Goal: Task Accomplishment & Management: Manage account settings

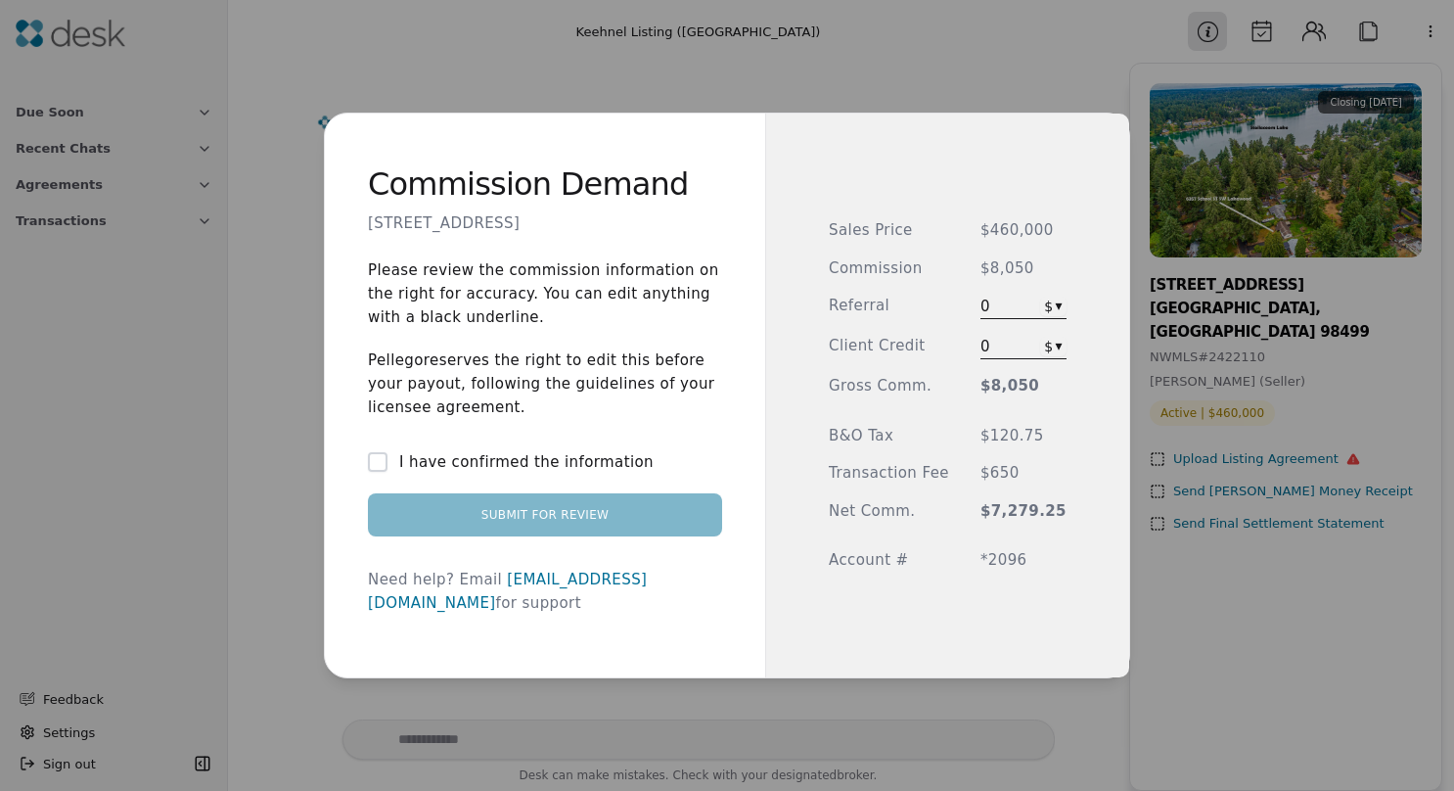
click at [387, 472] on button "I have confirmed the information" at bounding box center [378, 462] width 20 height 20
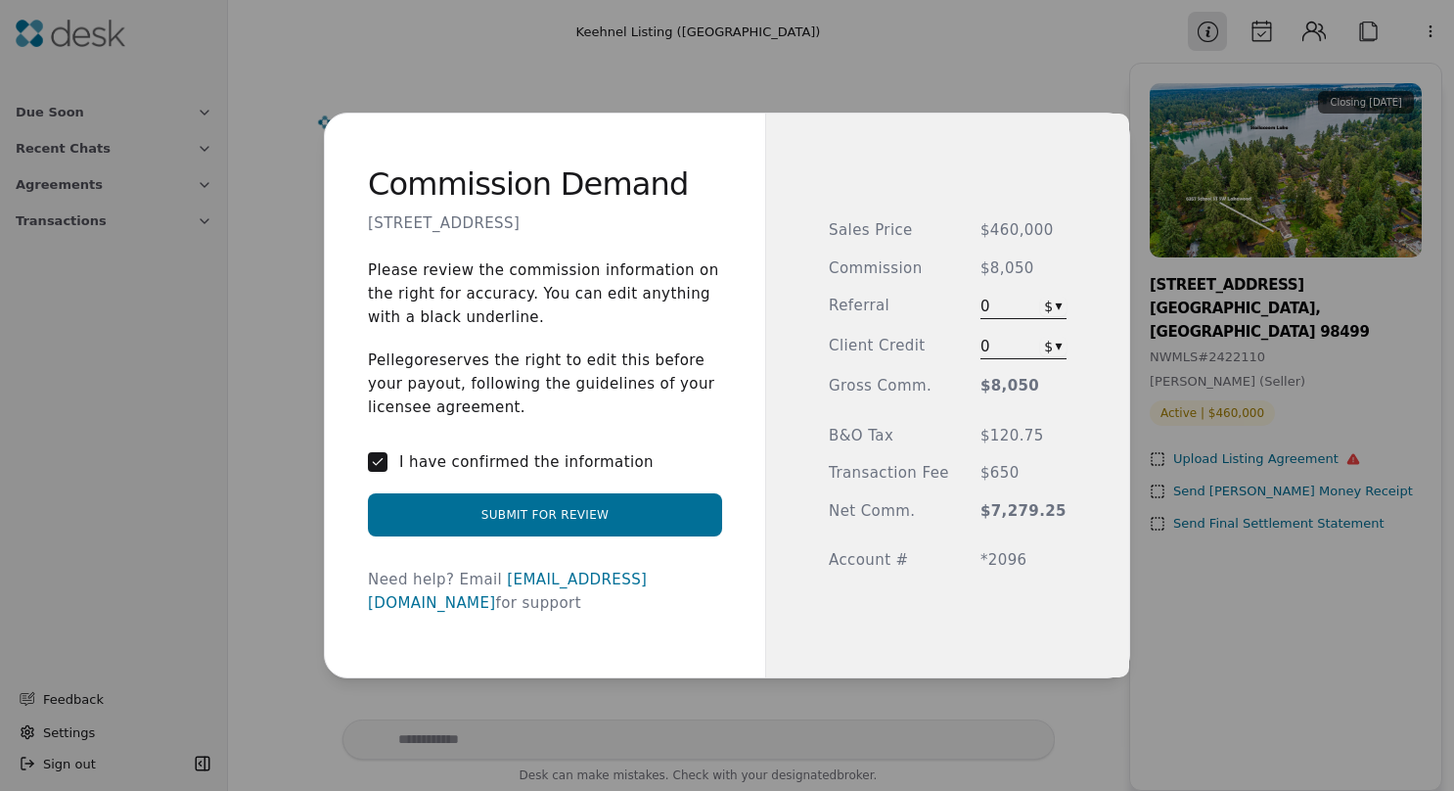
click at [387, 470] on button "I have confirmed the information" at bounding box center [378, 462] width 20 height 20
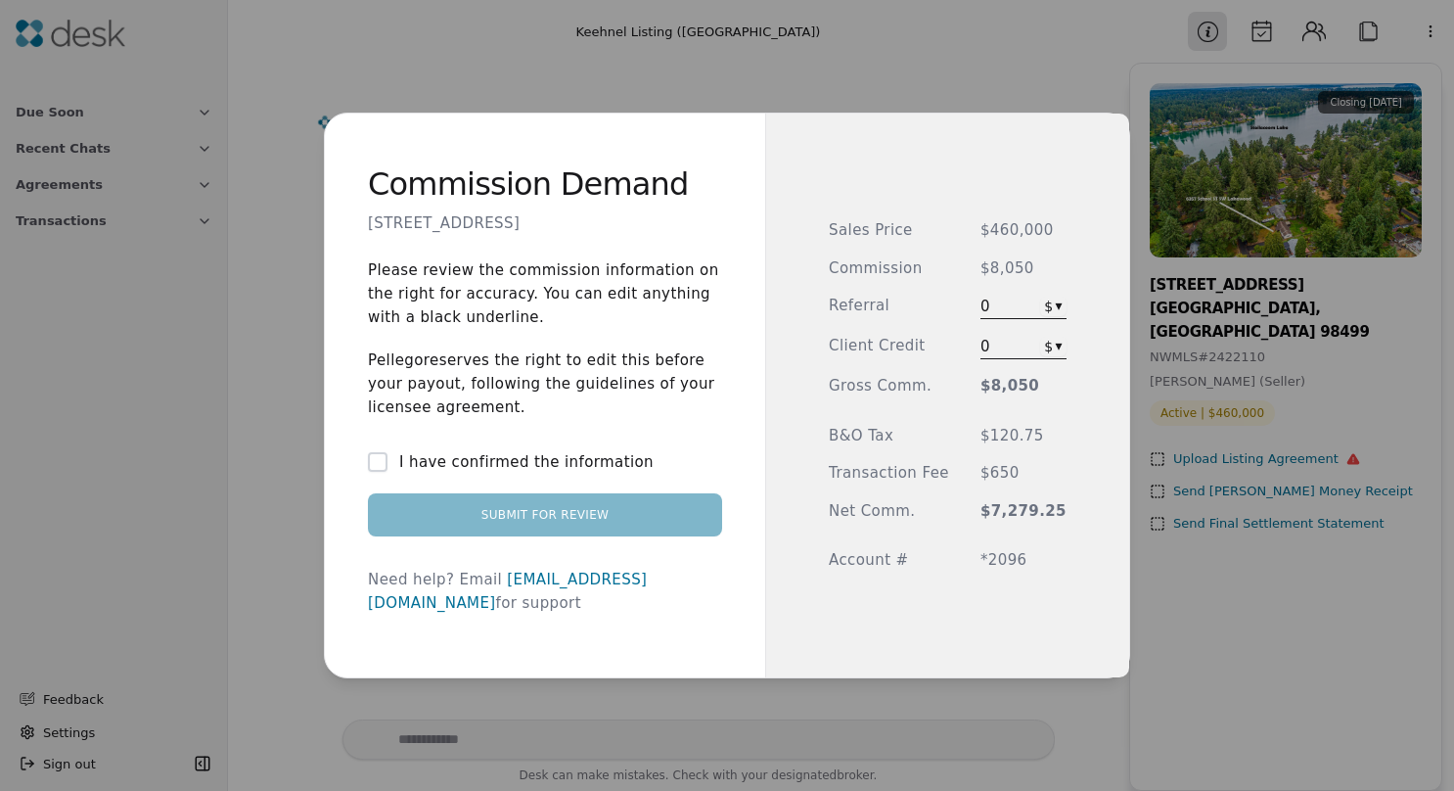
click at [995, 276] on span "$8,050" at bounding box center [1023, 268] width 86 height 23
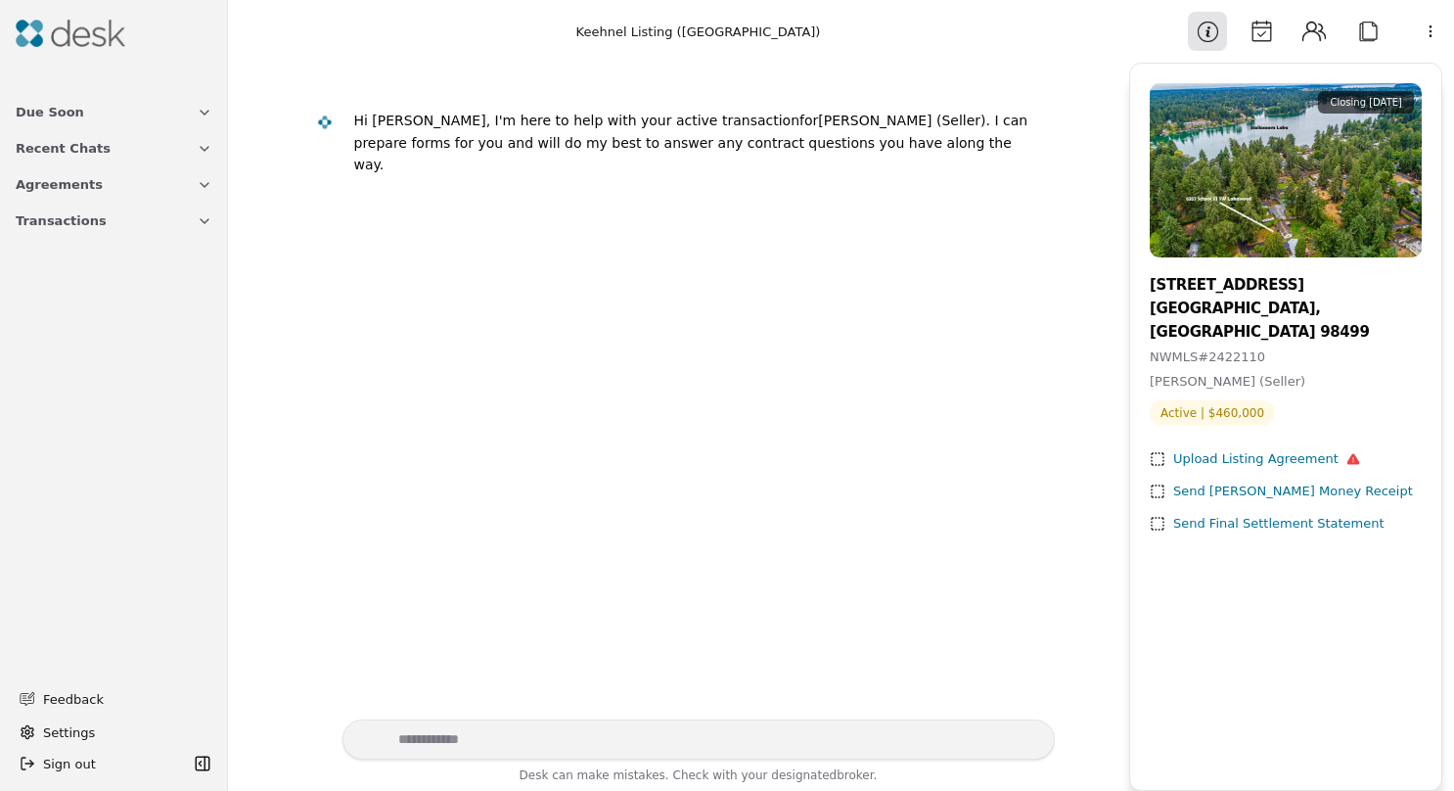
click at [40, 114] on span "Due Soon" at bounding box center [50, 112] width 68 height 21
click at [73, 306] on button "Transactions" at bounding box center [114, 319] width 220 height 36
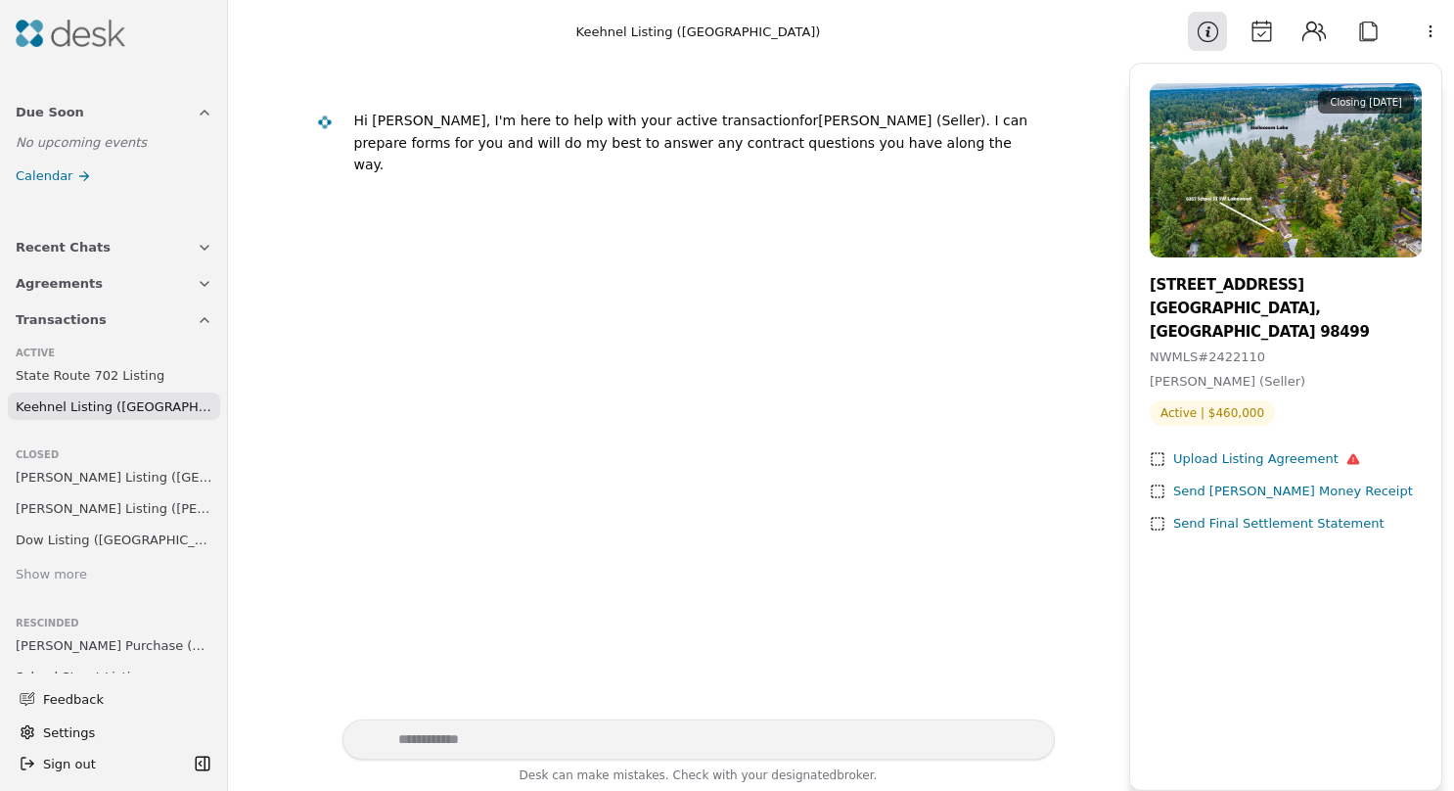
click at [57, 575] on div "Show more" at bounding box center [51, 575] width 71 height 21
click at [74, 292] on span "Agreements" at bounding box center [59, 283] width 87 height 21
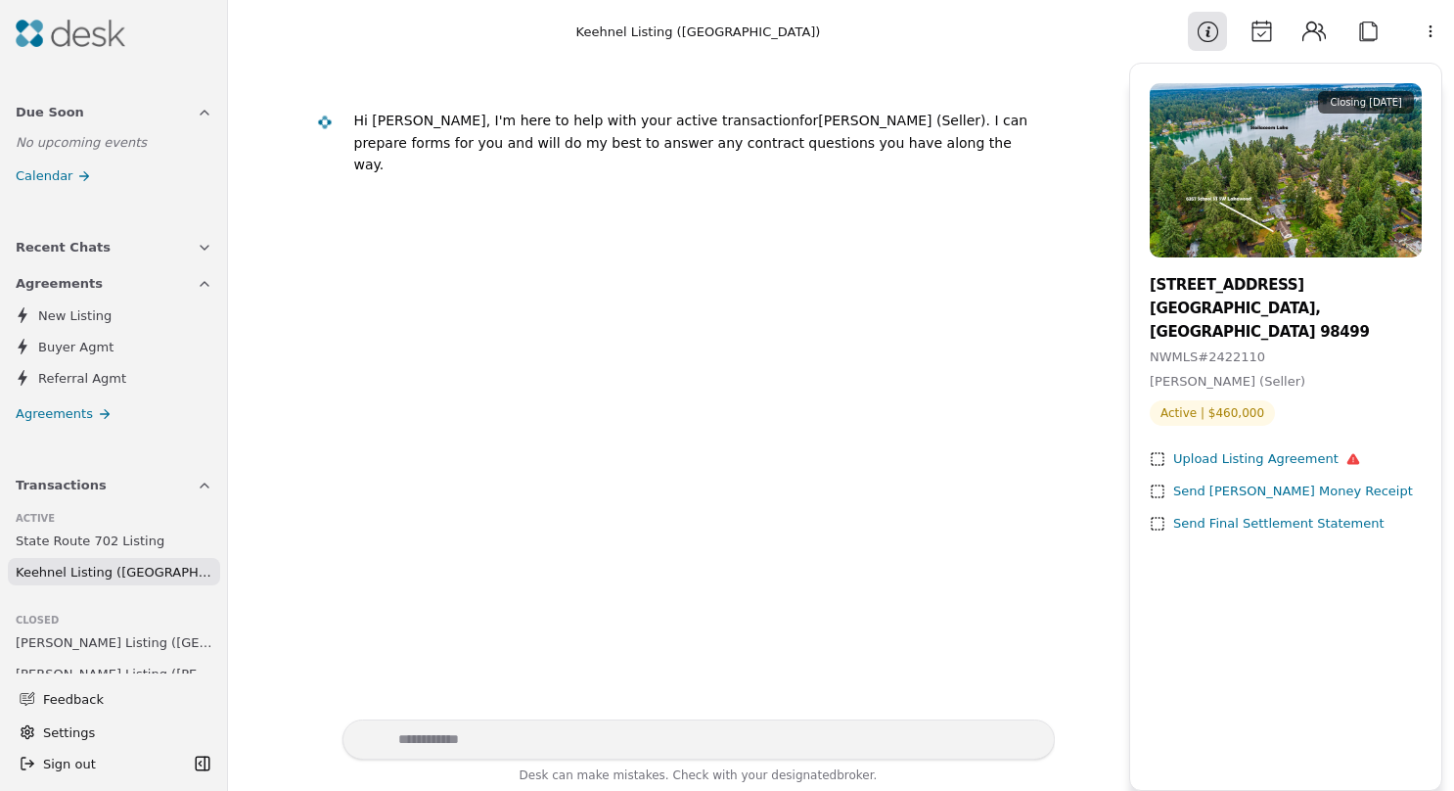
click at [70, 243] on span "Recent Chats" at bounding box center [63, 247] width 95 height 21
